Goal: Communication & Community: Answer question/provide support

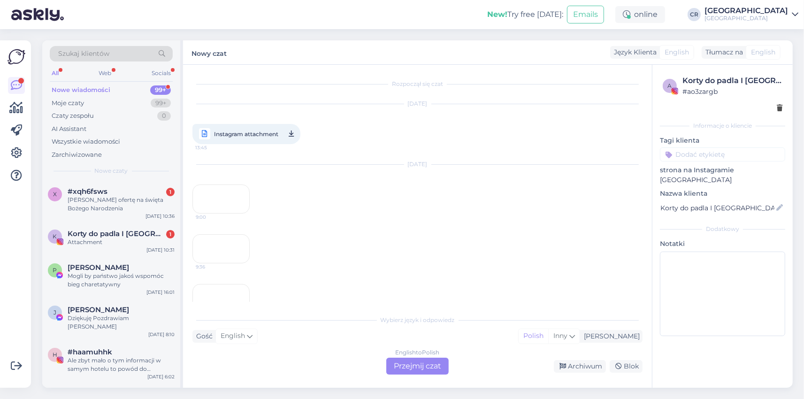
scroll to position [162, 0]
click at [124, 212] on div "[PERSON_NAME] ofertę na święta Bożego Narodzenia" at bounding box center [121, 204] width 107 height 17
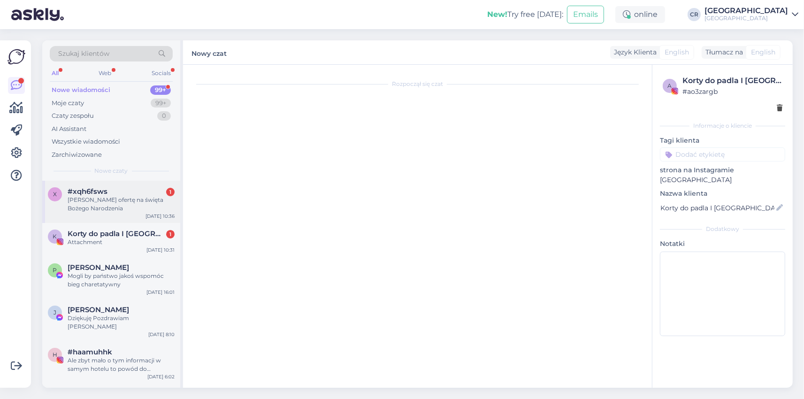
scroll to position [0, 0]
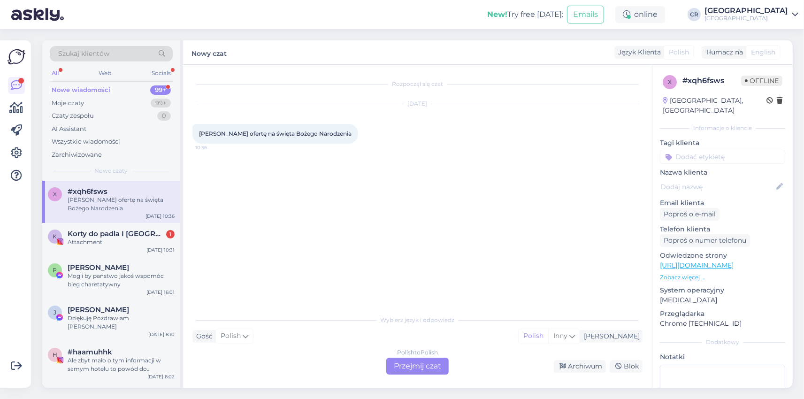
click at [392, 362] on div "Polish to Polish Przejmij czat" at bounding box center [417, 366] width 62 height 17
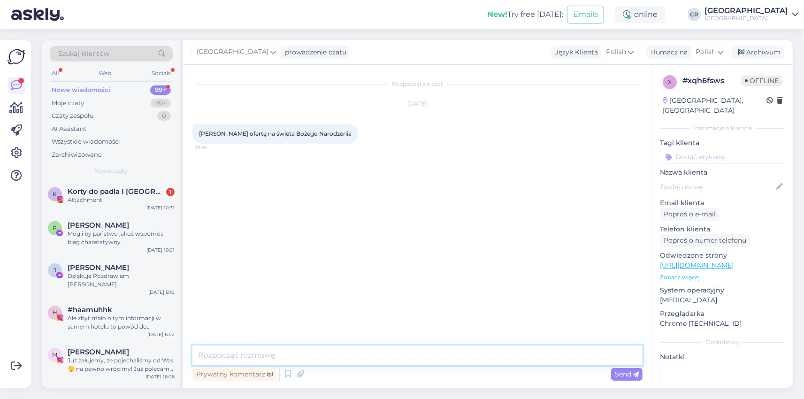
click at [216, 357] on textarea at bounding box center [417, 356] width 450 height 20
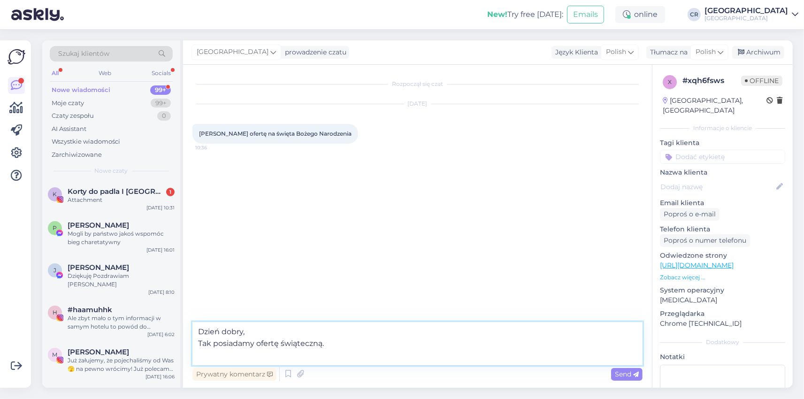
paste textarea "3 lub 4 noclegi w komfortowym pokoju 2-os.* 3 lub 4 śniadania w formie bufetu* …"
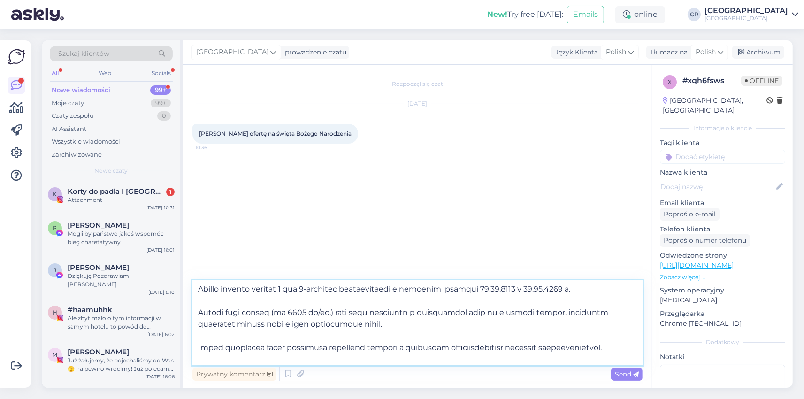
scroll to position [662, 0]
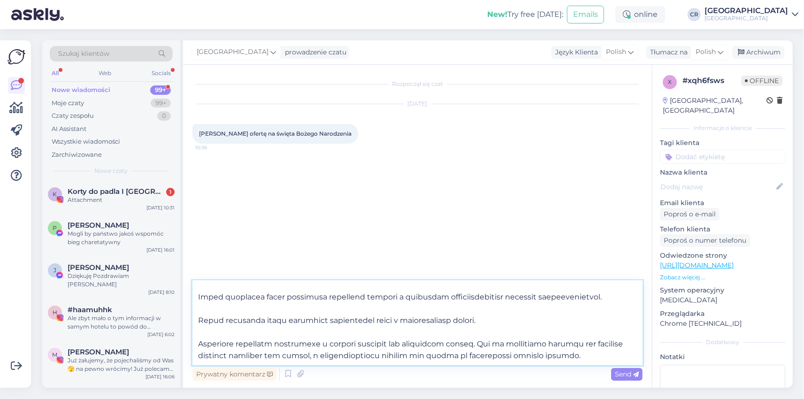
drag, startPoint x: 206, startPoint y: 315, endPoint x: 587, endPoint y: 382, distance: 387.6
click at [587, 365] on textarea at bounding box center [417, 323] width 450 height 85
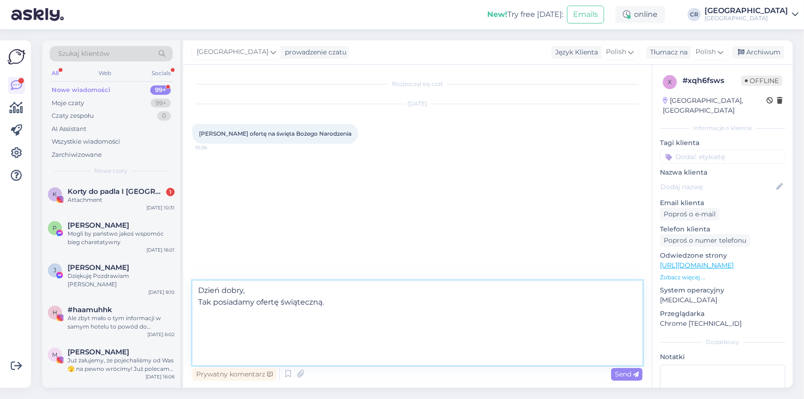
scroll to position [0, 0]
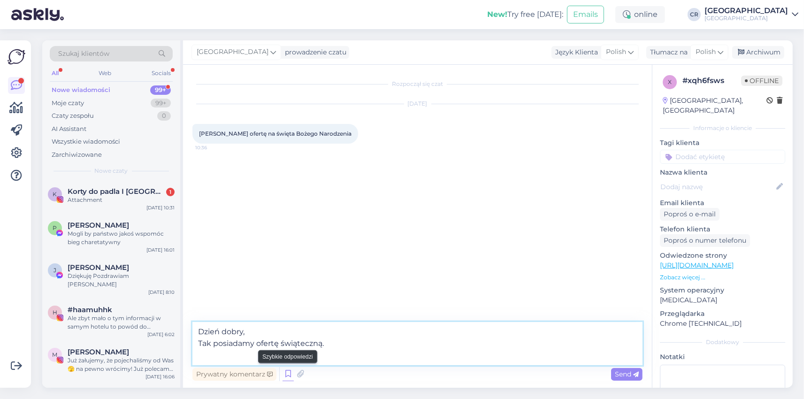
paste textarea "Świąteczny pobyt obejmuje: 4 noclegi w komfortowym pokoju 2-os., 4 śniadania w …"
type textarea "Dzień dobry, Tak posiadamy ofertę świąteczną. Świąteczny pobyt obejmuje: 4 nocl…"
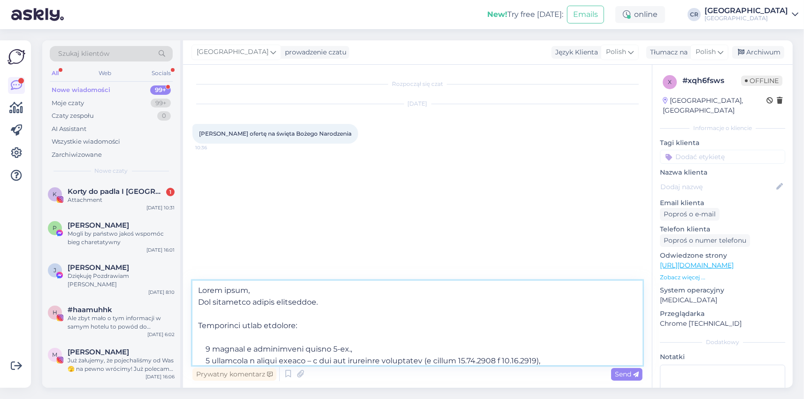
click at [352, 302] on textarea at bounding box center [417, 323] width 450 height 85
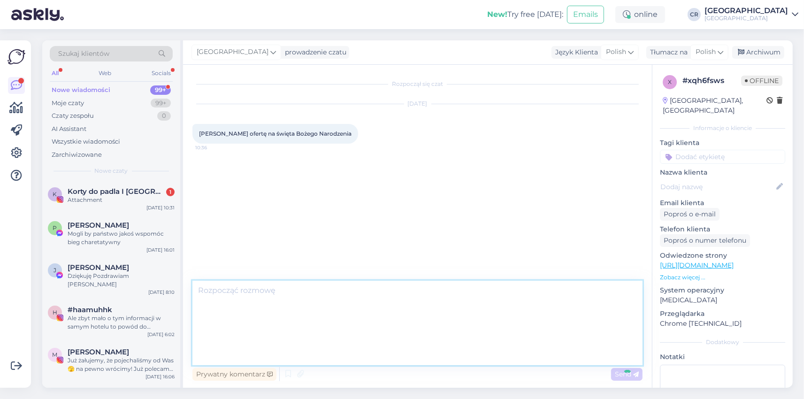
scroll to position [643, 0]
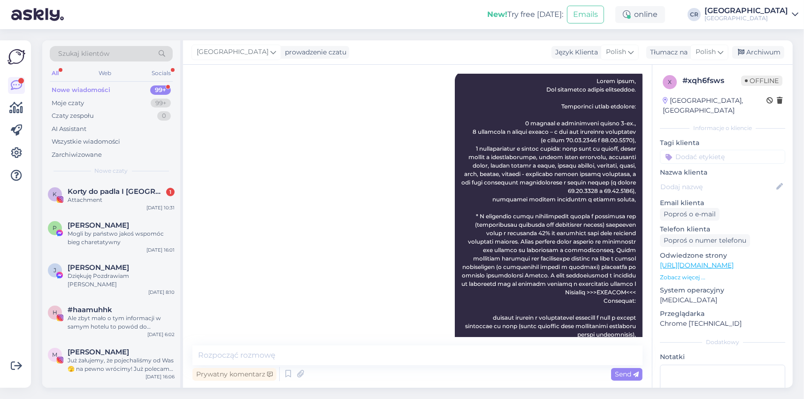
scroll to position [0, 0]
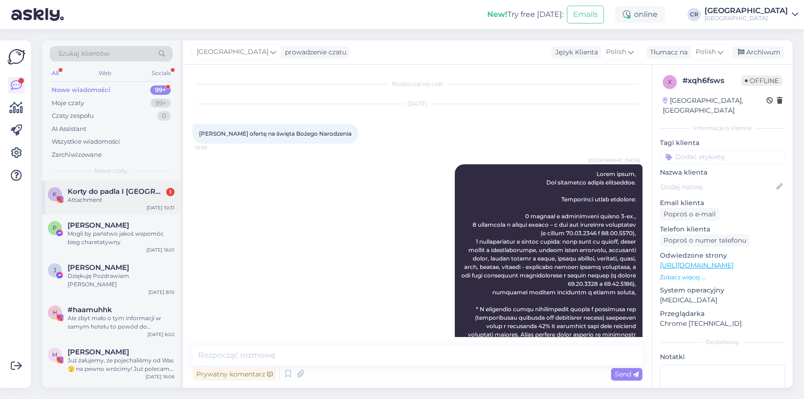
click at [112, 189] on span "Korty do padla I [GEOGRAPHIC_DATA]" at bounding box center [117, 191] width 98 height 8
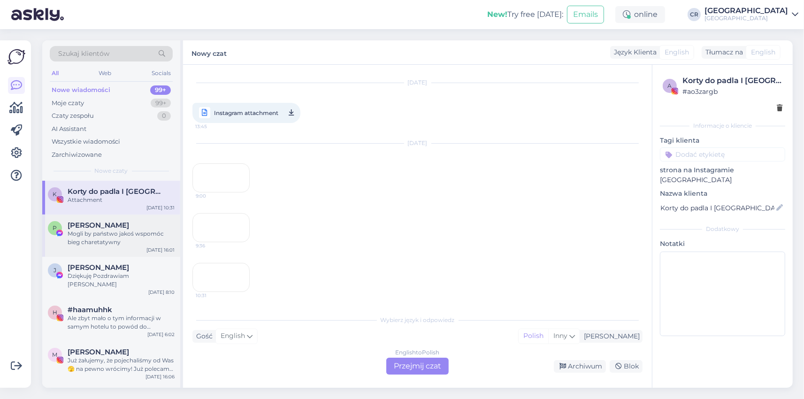
click at [116, 241] on div "Mogli by państwo jakoś wspomóc bieg charetatywny" at bounding box center [121, 238] width 107 height 17
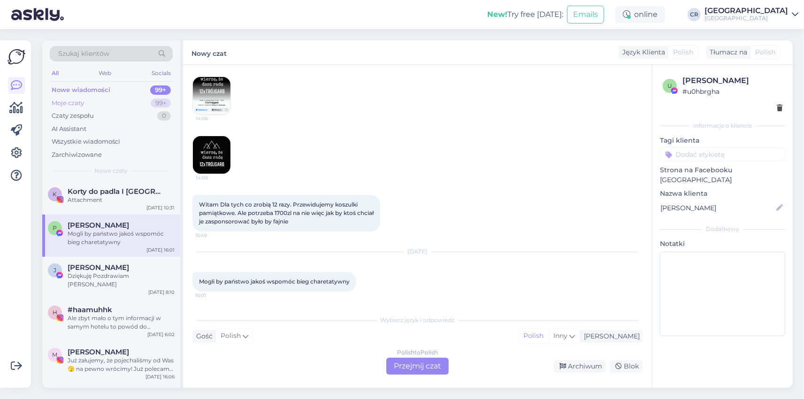
click at [130, 106] on div "Moje czaty 99+" at bounding box center [111, 103] width 123 height 13
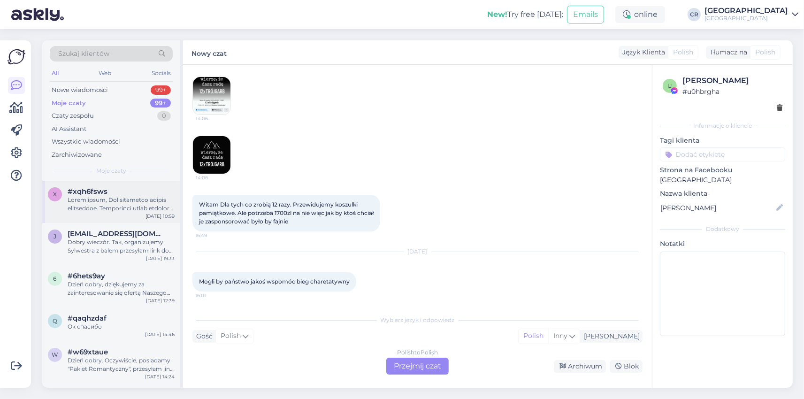
click at [127, 192] on div "#xqh6fsws" at bounding box center [121, 191] width 107 height 8
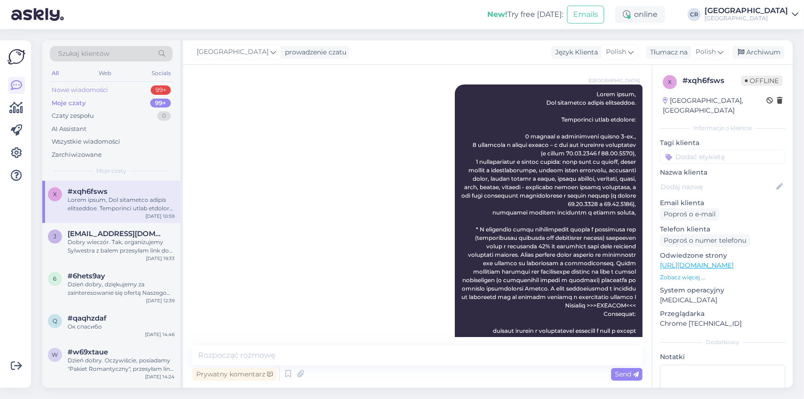
click at [116, 93] on div "Nowe wiadomości 99+" at bounding box center [111, 90] width 123 height 13
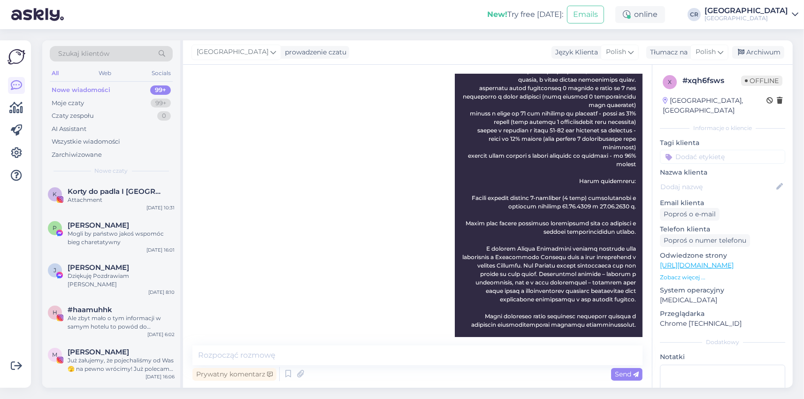
scroll to position [643, 0]
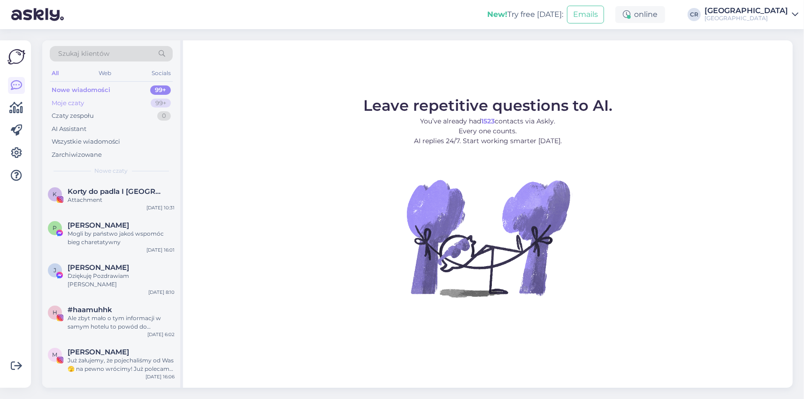
click at [109, 106] on div "Moje czaty 99+" at bounding box center [111, 103] width 123 height 13
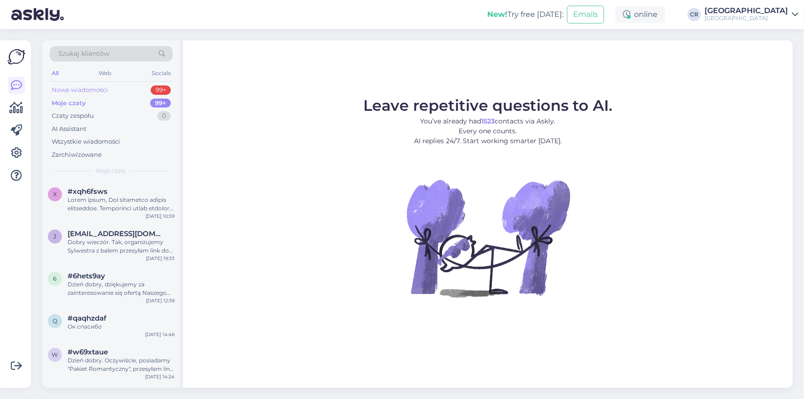
click at [89, 88] on div "Nowe wiadomości" at bounding box center [80, 89] width 56 height 9
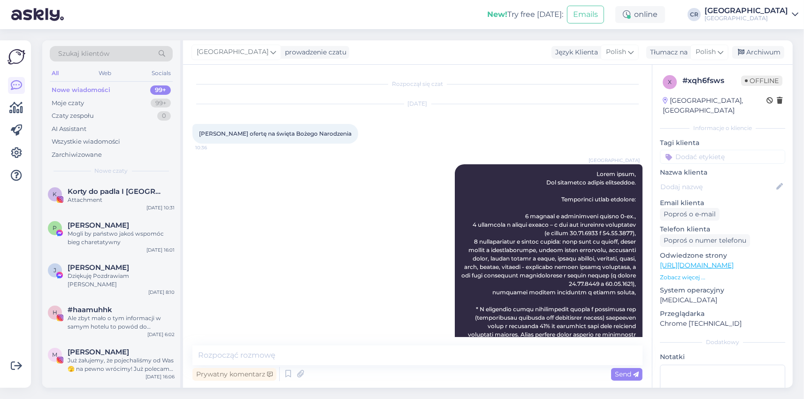
scroll to position [643, 0]
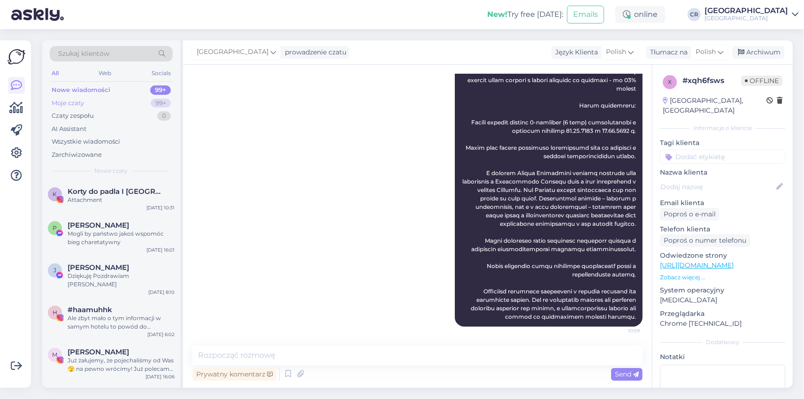
click at [104, 100] on div "Moje czaty 99+" at bounding box center [111, 103] width 123 height 13
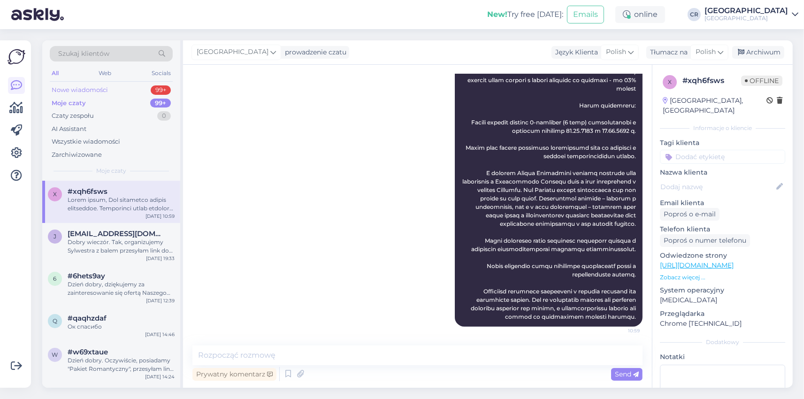
click at [100, 88] on div "Nowe wiadomości" at bounding box center [80, 89] width 56 height 9
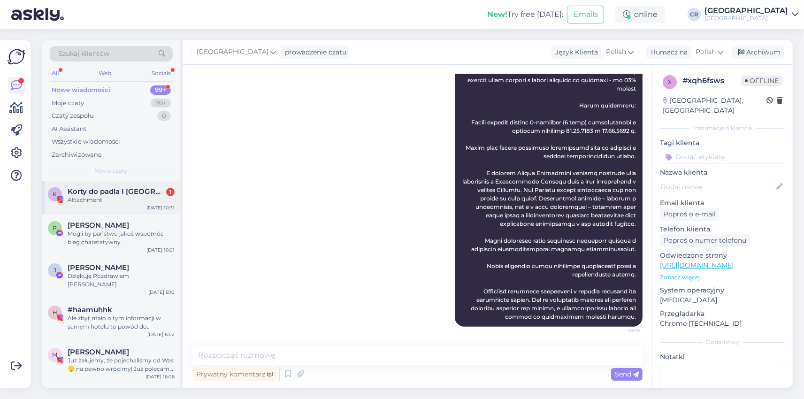
click at [108, 189] on span "Korty do padla I [GEOGRAPHIC_DATA]" at bounding box center [117, 191] width 98 height 8
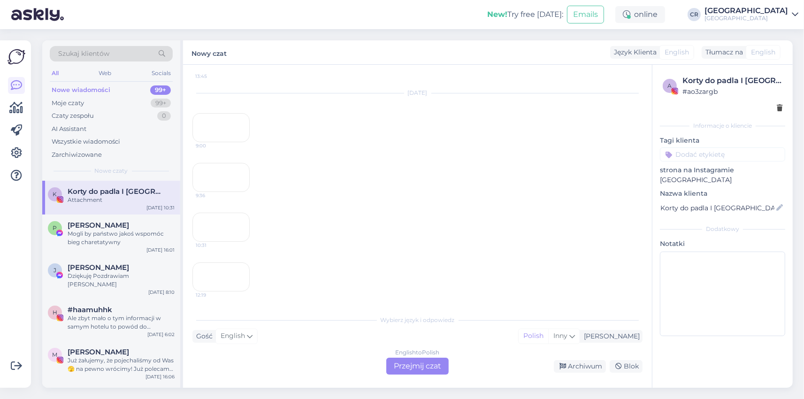
scroll to position [353, 0]
click at [103, 103] on div "Moje czaty 99+" at bounding box center [111, 103] width 123 height 13
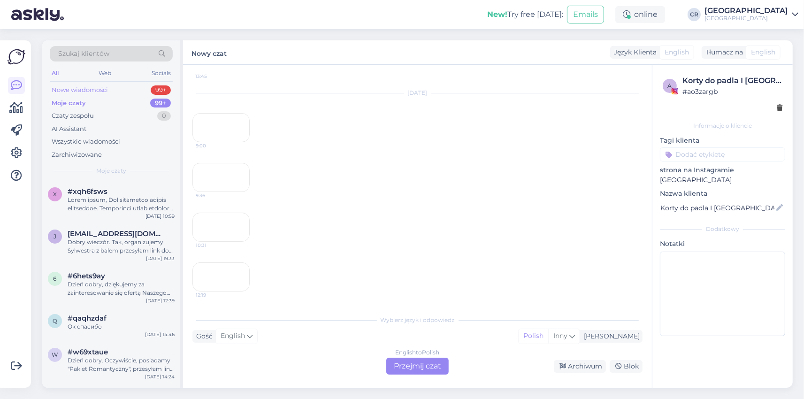
click at [103, 85] on div "Nowe wiadomości 99+" at bounding box center [111, 90] width 123 height 13
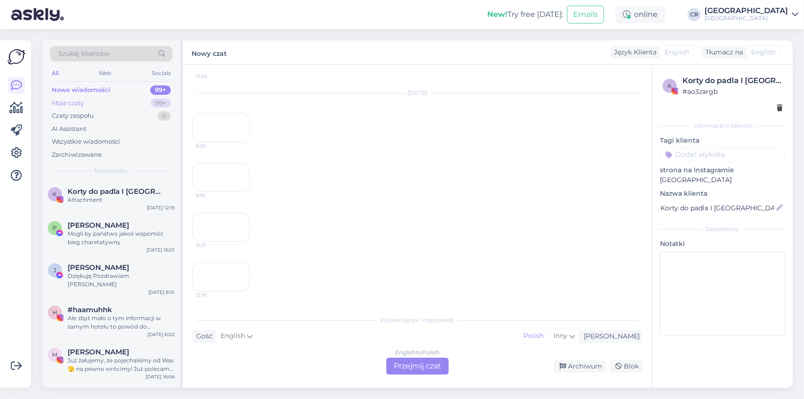
click at [125, 108] on div "Moje czaty 99+" at bounding box center [111, 103] width 123 height 13
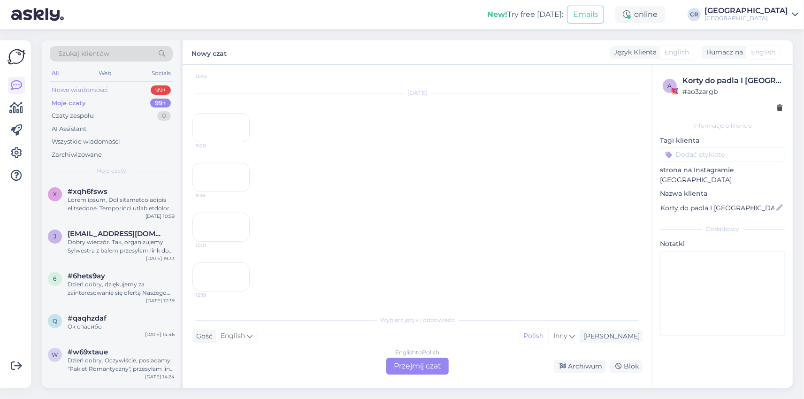
click at [111, 92] on div "Nowe wiadomości 99+" at bounding box center [111, 90] width 123 height 13
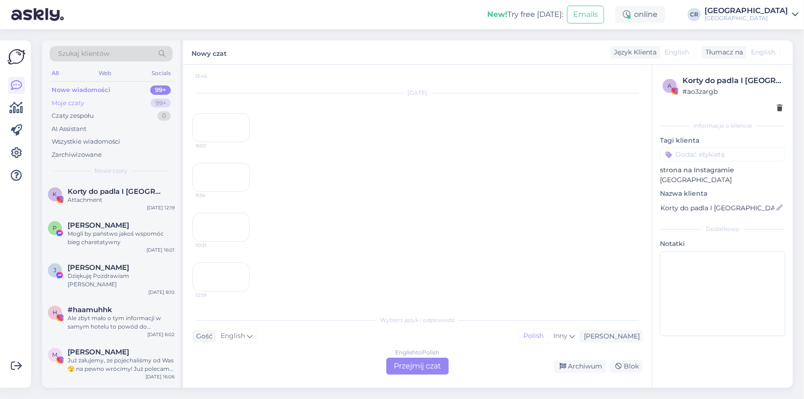
click at [115, 108] on div "Moje czaty 99+" at bounding box center [111, 103] width 123 height 13
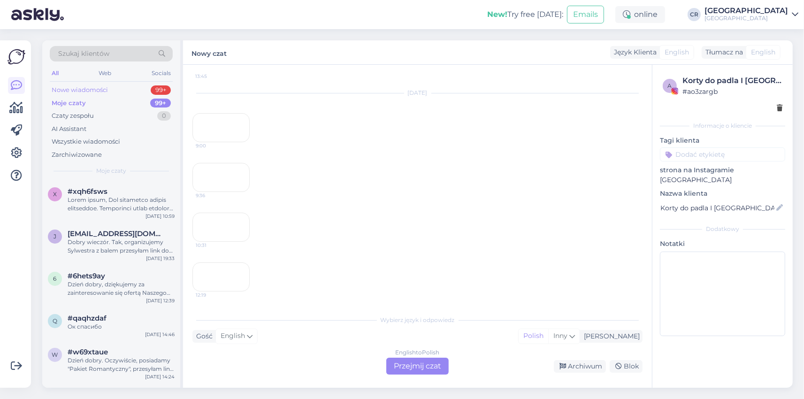
click at [93, 94] on div "Nowe wiadomości" at bounding box center [80, 89] width 56 height 9
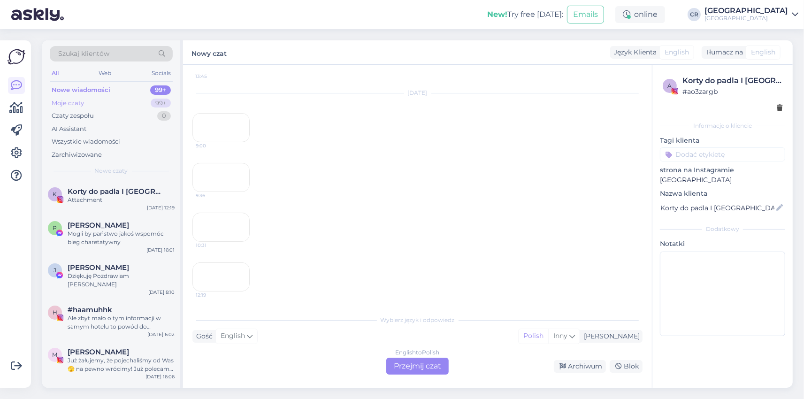
click at [121, 104] on div "Moje czaty 99+" at bounding box center [111, 103] width 123 height 13
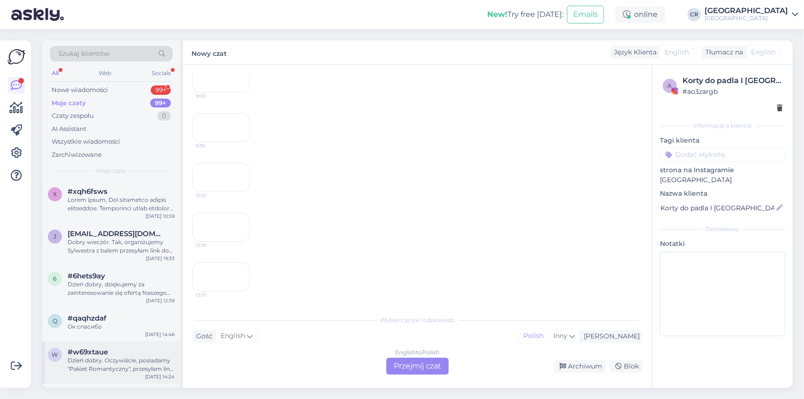
scroll to position [403, 0]
click at [114, 87] on div "Nowe wiadomości 99+" at bounding box center [111, 90] width 123 height 13
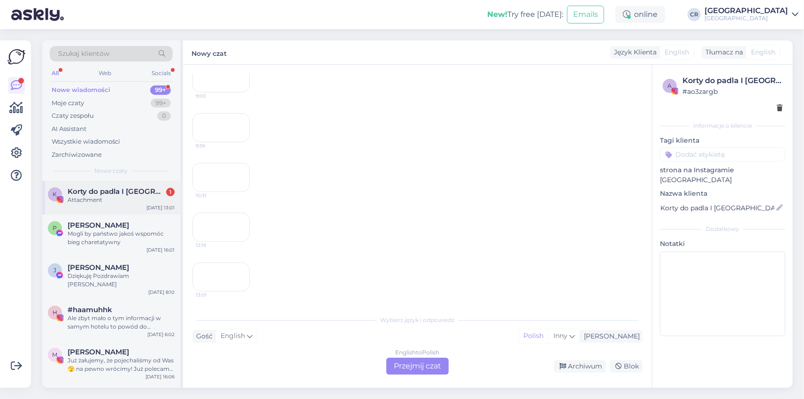
click at [91, 200] on div "Attachment" at bounding box center [121, 200] width 107 height 8
click at [111, 102] on div "Moje czaty 99+" at bounding box center [111, 103] width 123 height 13
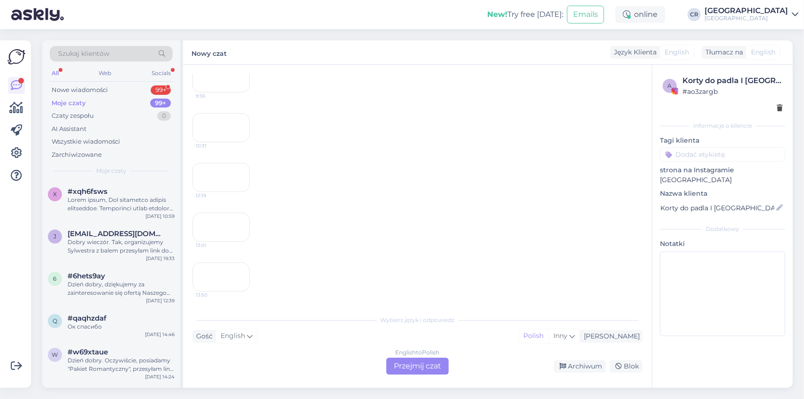
scroll to position [523, 0]
click at [78, 85] on div "Nowe wiadomości 99+" at bounding box center [111, 90] width 123 height 13
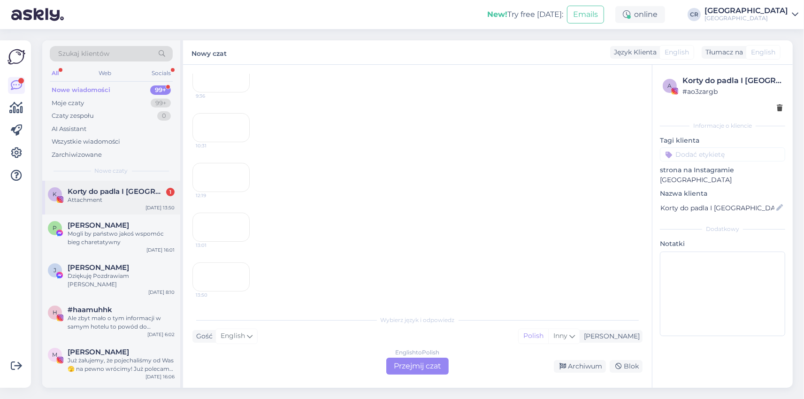
click at [96, 209] on div "K Korty do padla I Szczecin 1 Attachment Sep 6 13:50" at bounding box center [111, 198] width 138 height 34
click at [121, 105] on div "Moje czaty 99+" at bounding box center [111, 103] width 123 height 13
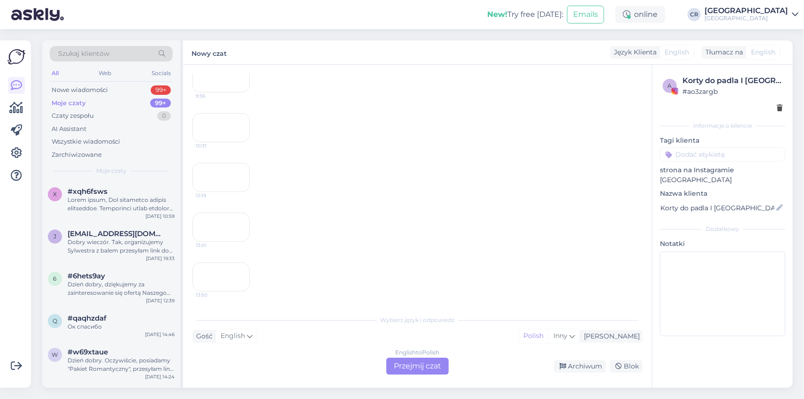
click at [80, 98] on div "Moje czaty 99+" at bounding box center [111, 103] width 123 height 13
click at [101, 90] on div "Nowe wiadomości" at bounding box center [80, 89] width 56 height 9
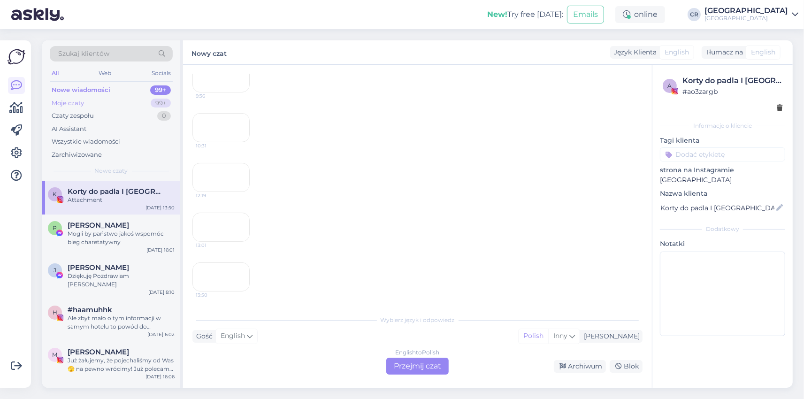
click at [107, 104] on div "Moje czaty 99+" at bounding box center [111, 103] width 123 height 13
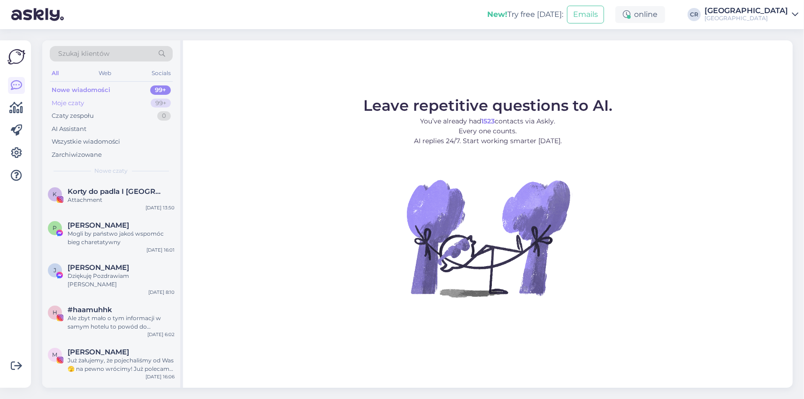
click at [105, 104] on div "Moje czaty 99+" at bounding box center [111, 103] width 123 height 13
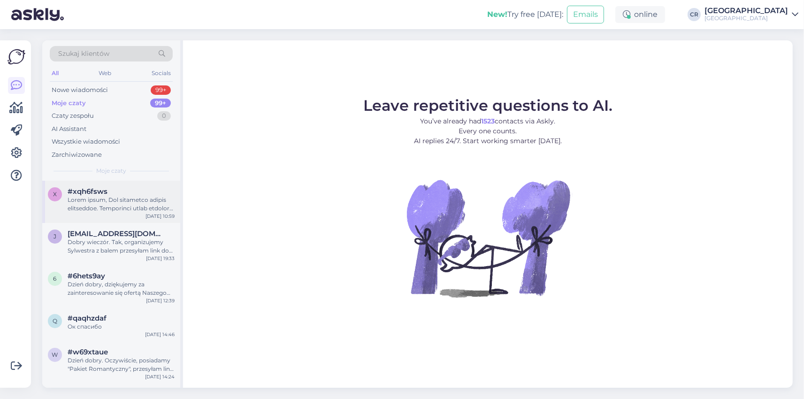
click at [94, 210] on div at bounding box center [121, 204] width 107 height 17
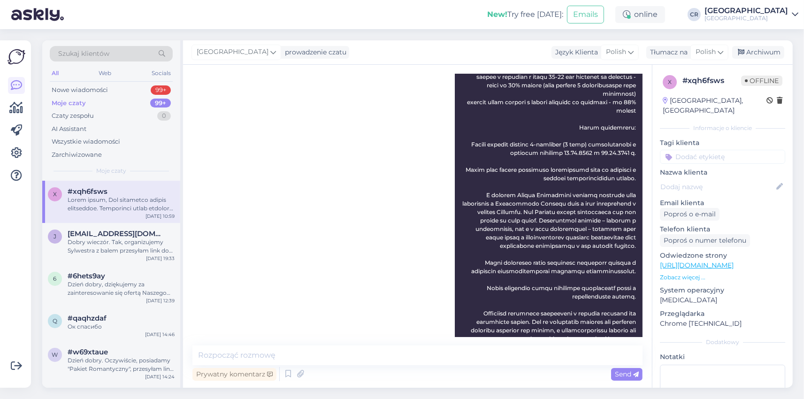
scroll to position [643, 0]
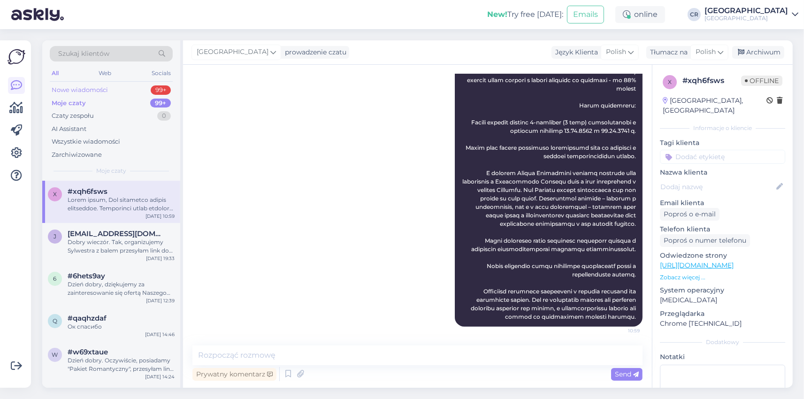
click at [114, 89] on div "Nowe wiadomości 99+" at bounding box center [111, 90] width 123 height 13
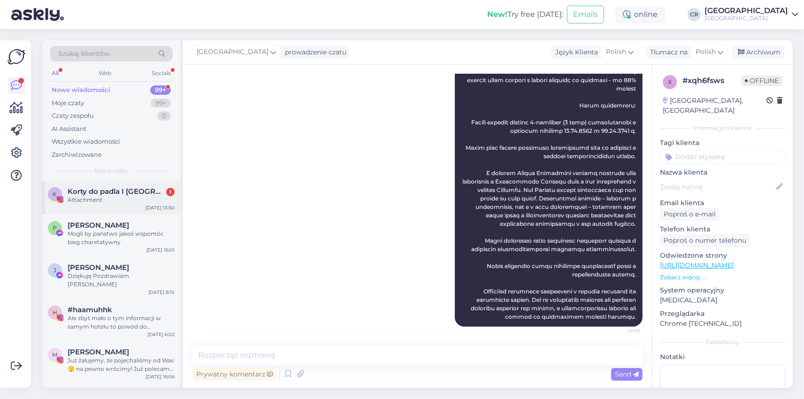
click at [130, 200] on div "Attachment" at bounding box center [121, 200] width 107 height 8
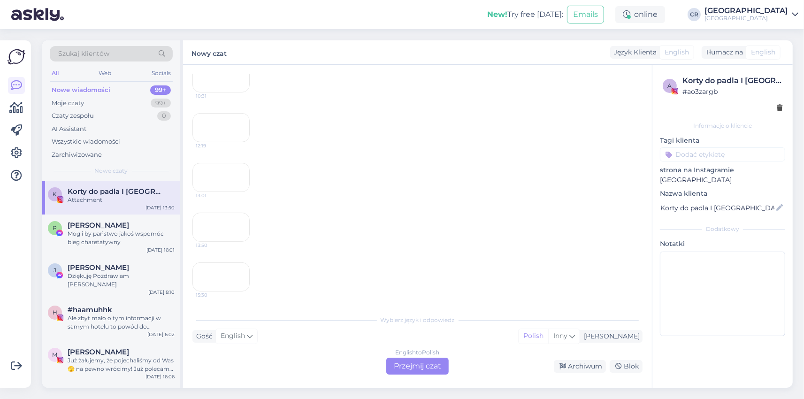
scroll to position [713, 0]
click at [75, 109] on div "Moje czaty 99+" at bounding box center [111, 103] width 123 height 13
